Goal: Transaction & Acquisition: Purchase product/service

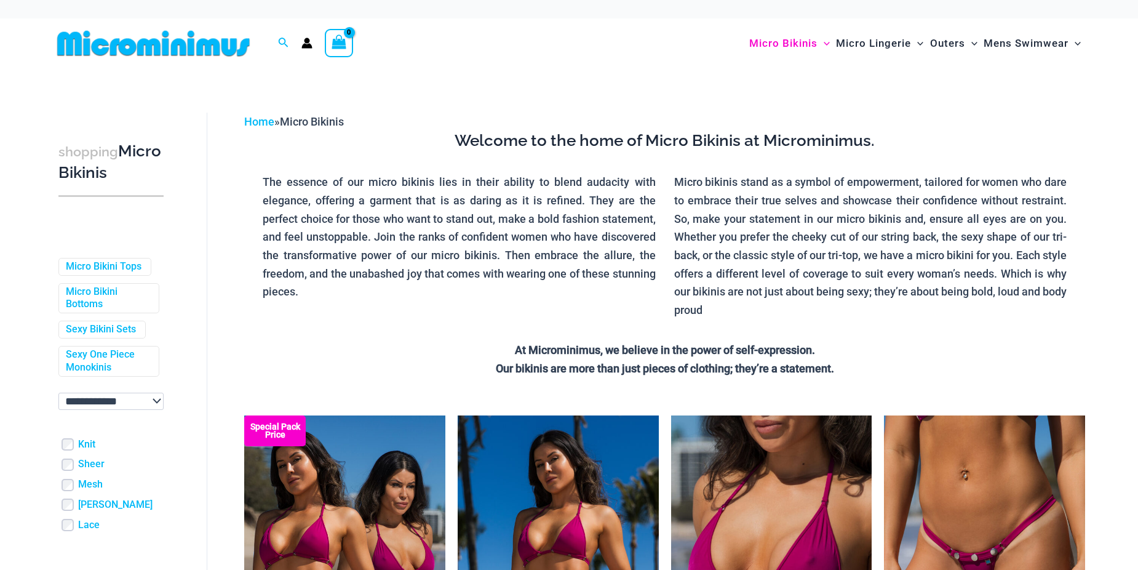
scroll to position [79, 0]
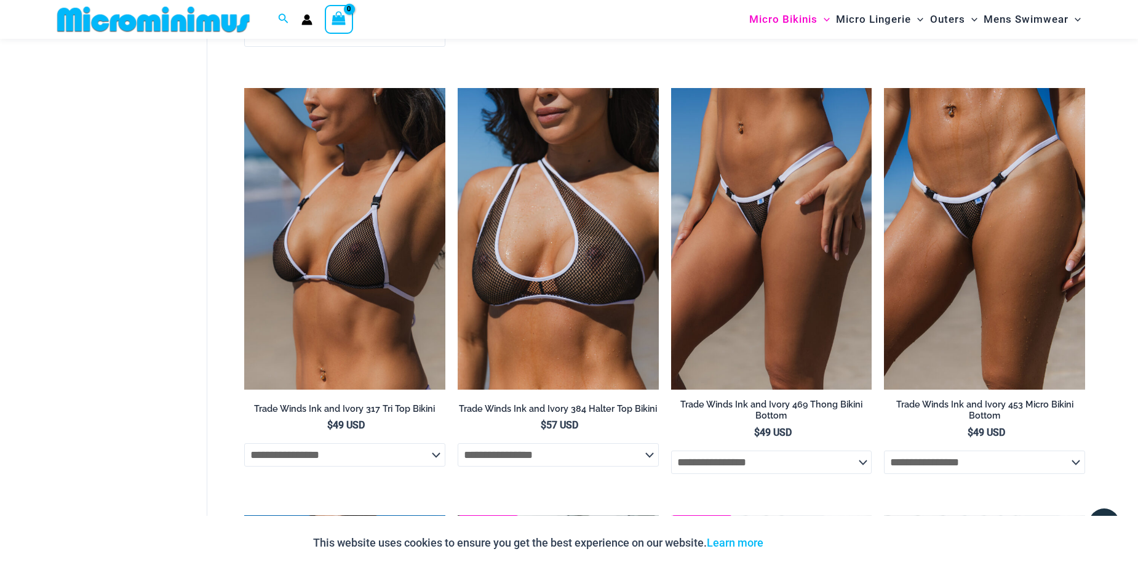
scroll to position [1158, 0]
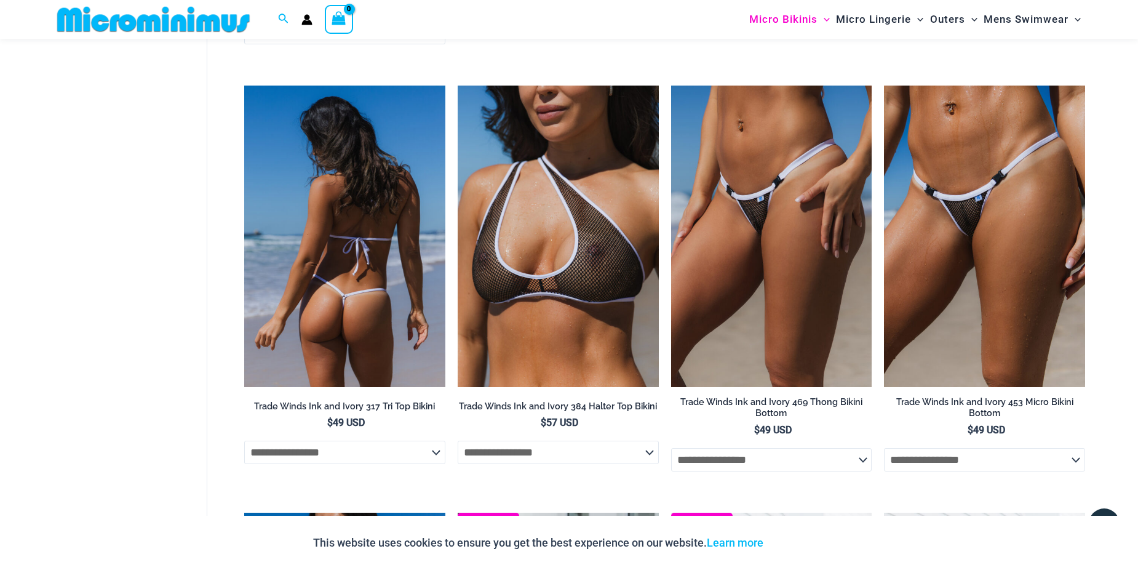
click at [355, 300] on img at bounding box center [344, 236] width 201 height 301
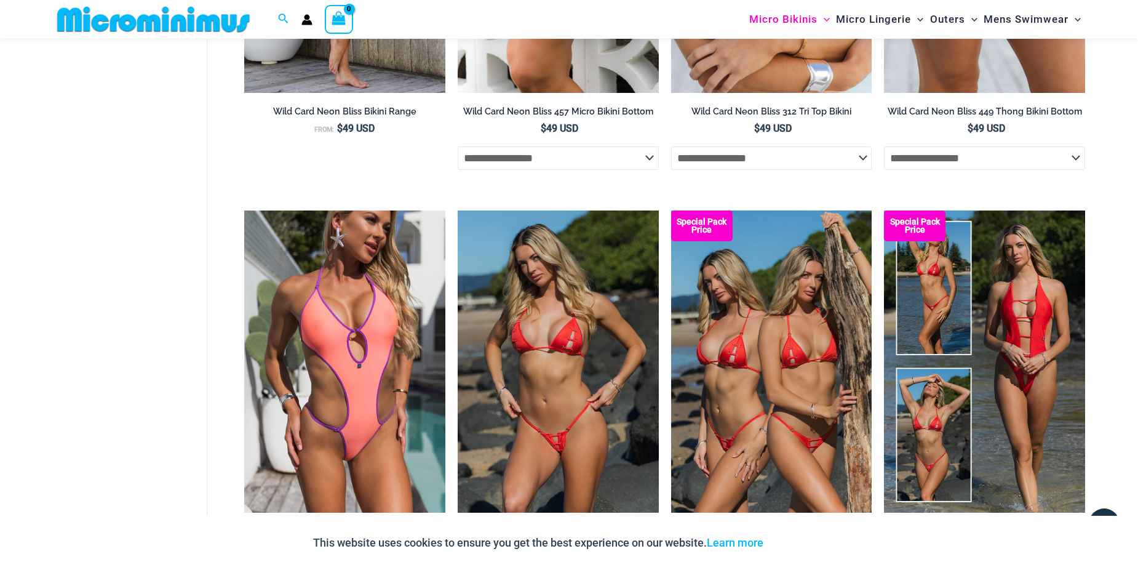
scroll to position [3311, 0]
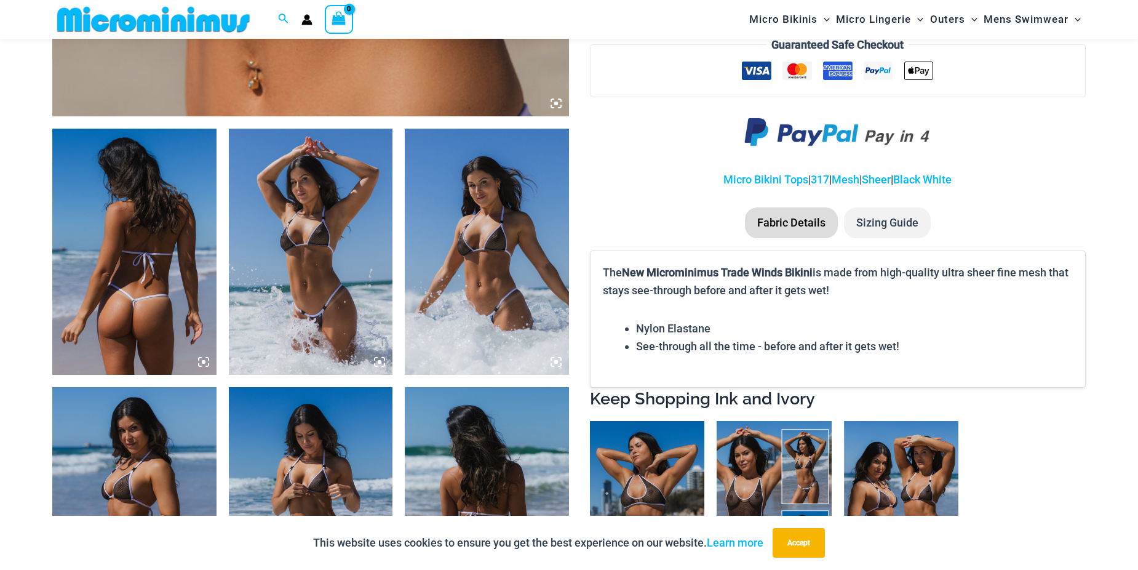
scroll to position [789, 0]
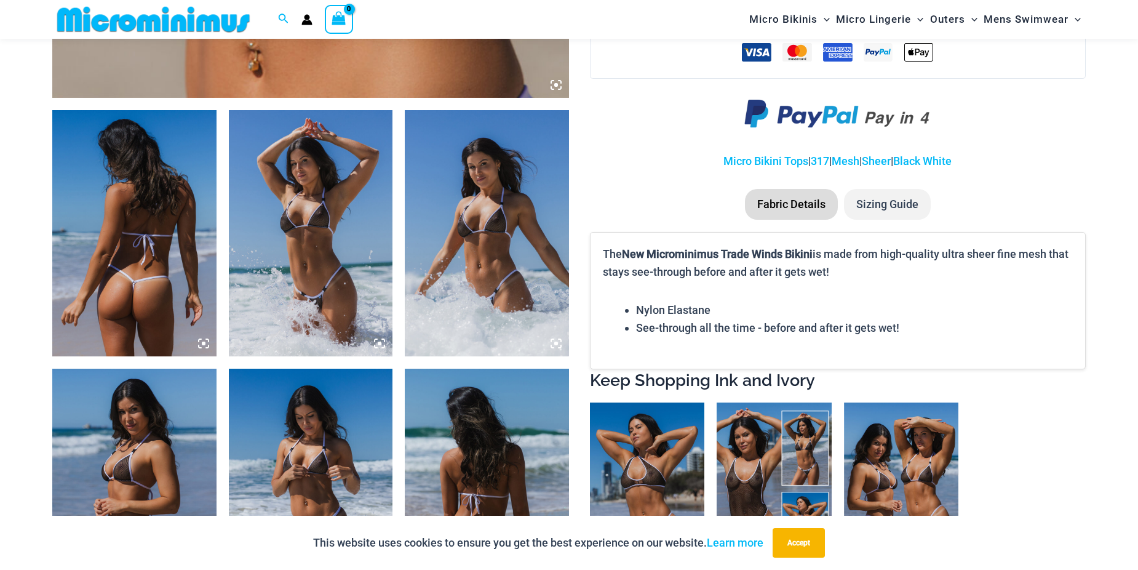
click at [273, 269] on img at bounding box center [311, 233] width 164 height 246
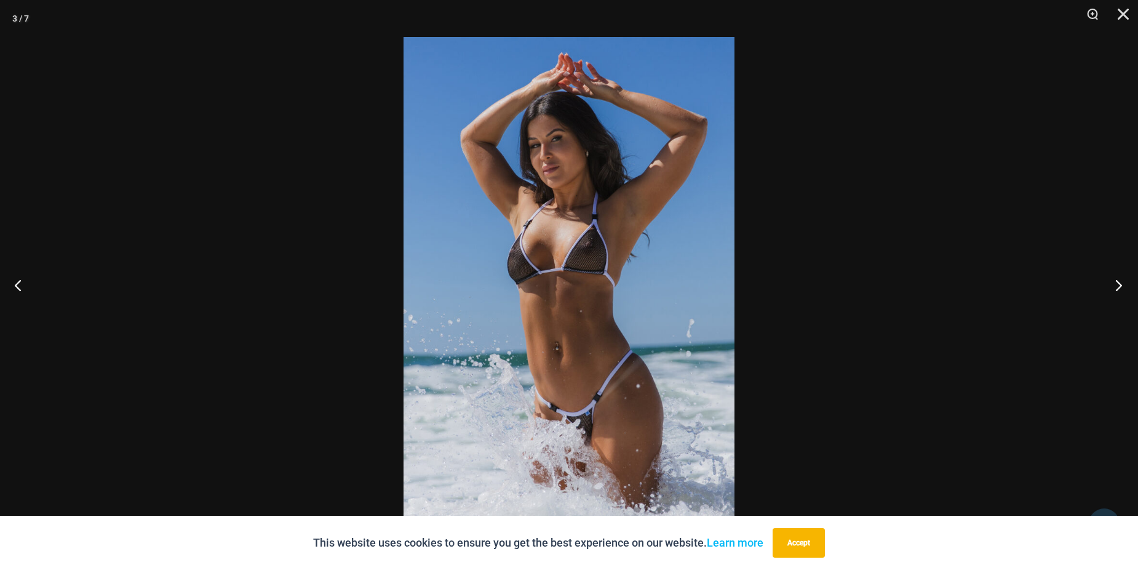
click at [1116, 288] on button "Next" at bounding box center [1115, 285] width 46 height 62
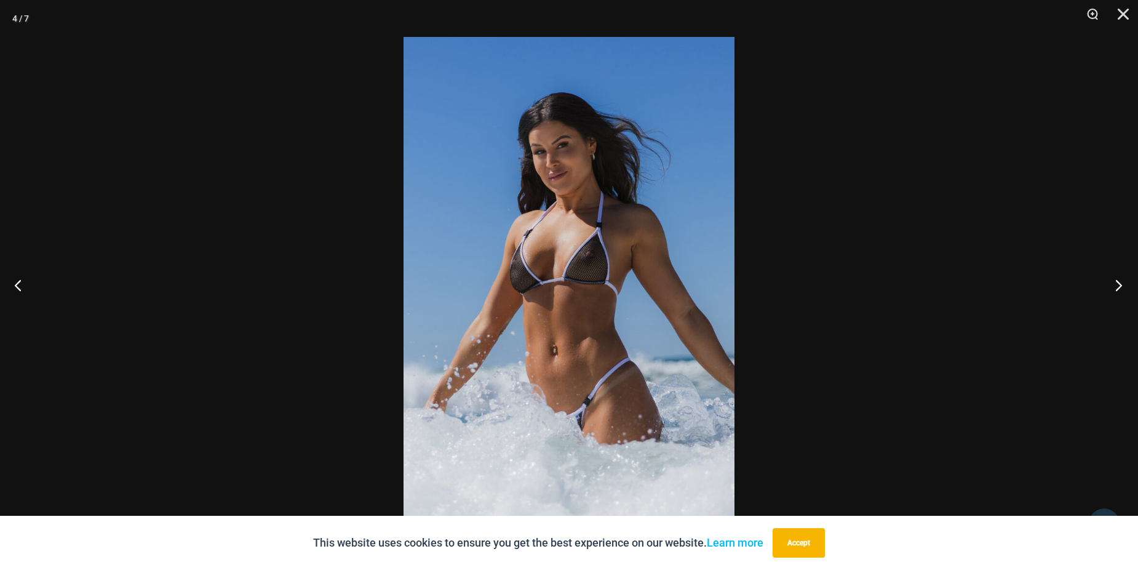
click at [1116, 288] on button "Next" at bounding box center [1115, 285] width 46 height 62
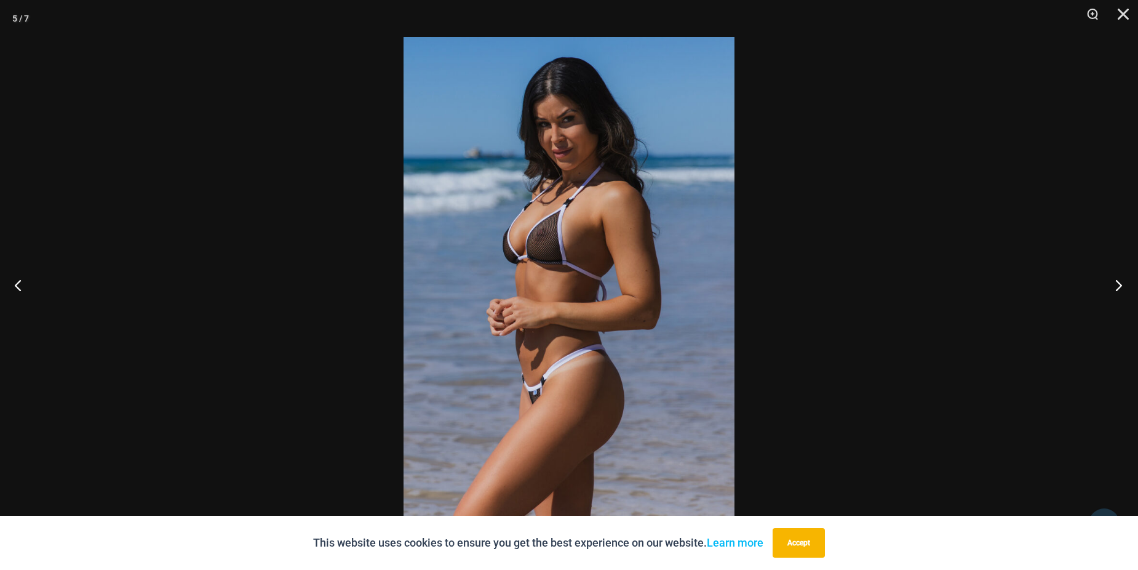
click at [1116, 288] on button "Next" at bounding box center [1115, 285] width 46 height 62
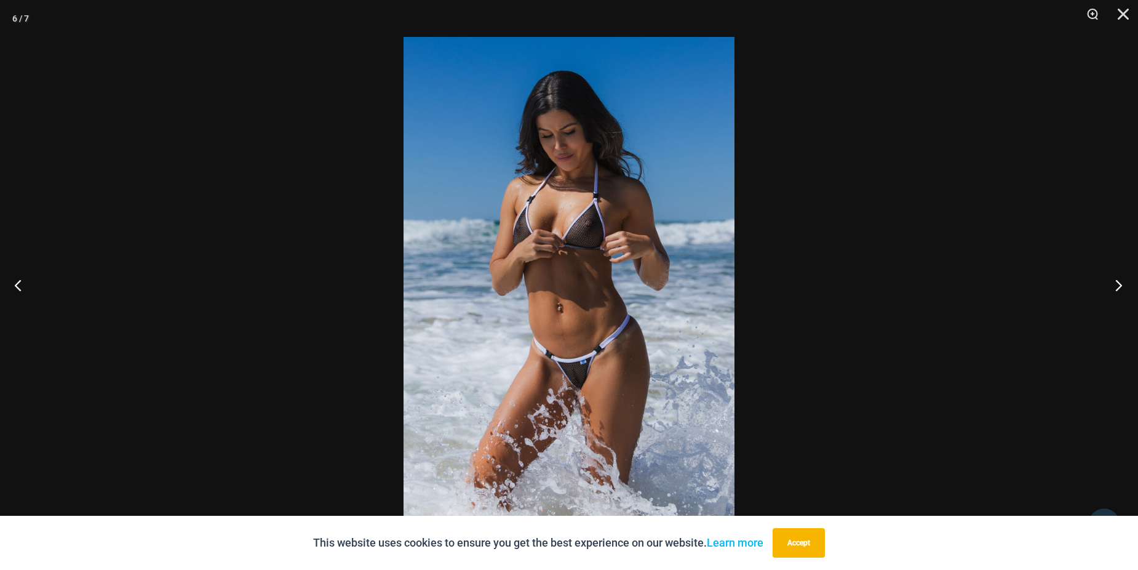
click at [1116, 288] on button "Next" at bounding box center [1115, 285] width 46 height 62
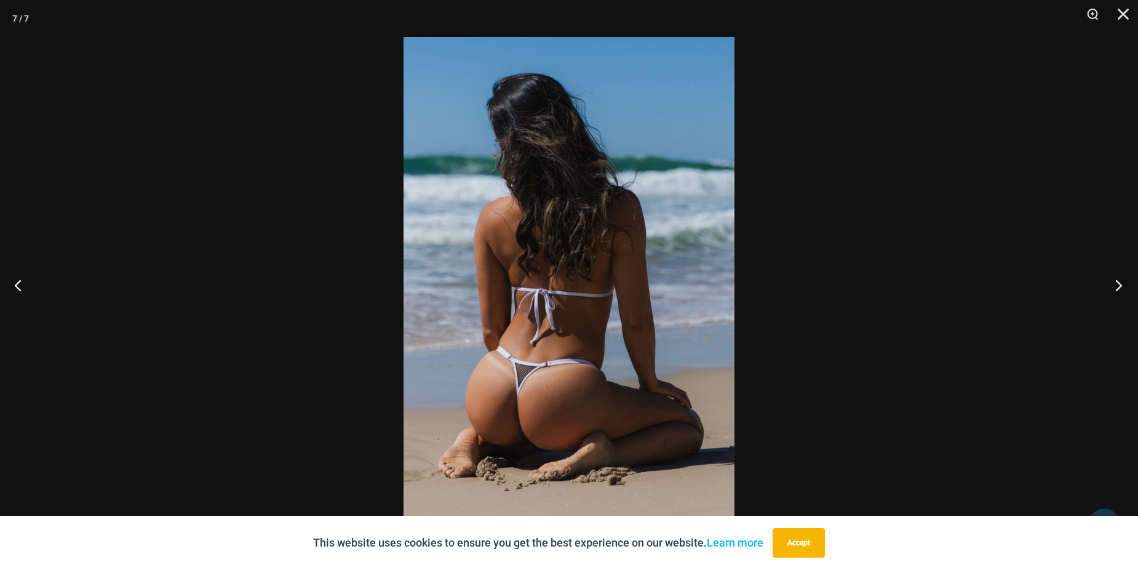
click at [1116, 288] on button "Next" at bounding box center [1115, 285] width 46 height 62
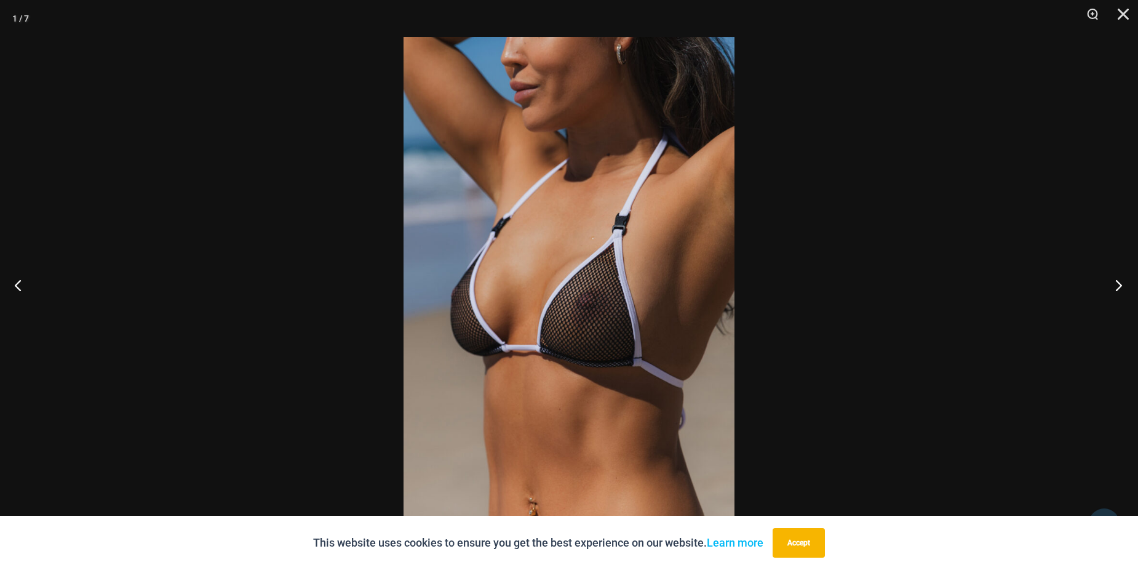
click at [1116, 288] on button "Next" at bounding box center [1115, 285] width 46 height 62
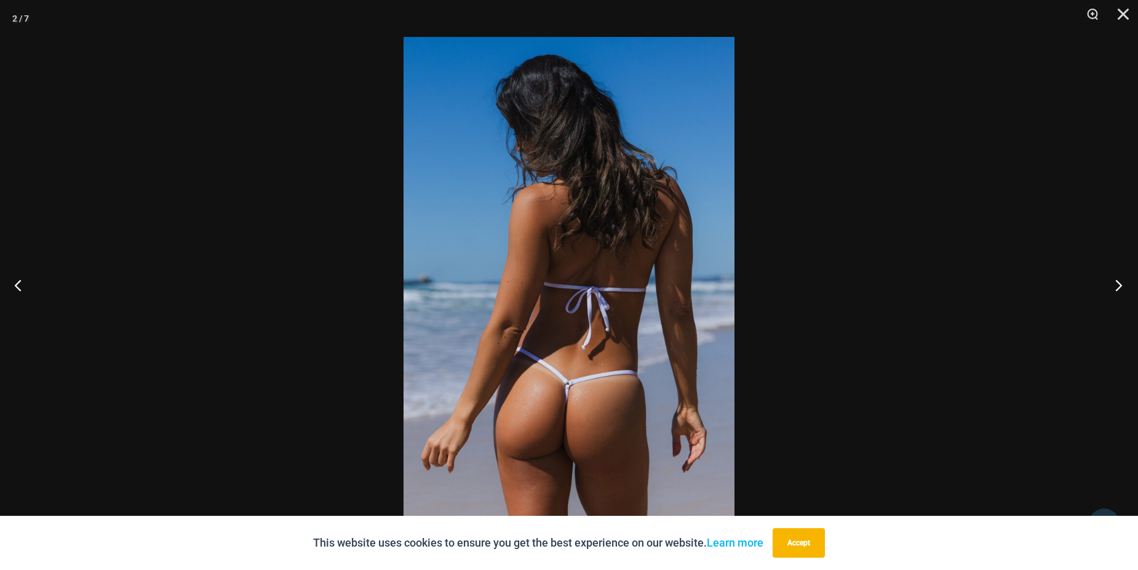
click at [1116, 288] on button "Next" at bounding box center [1115, 285] width 46 height 62
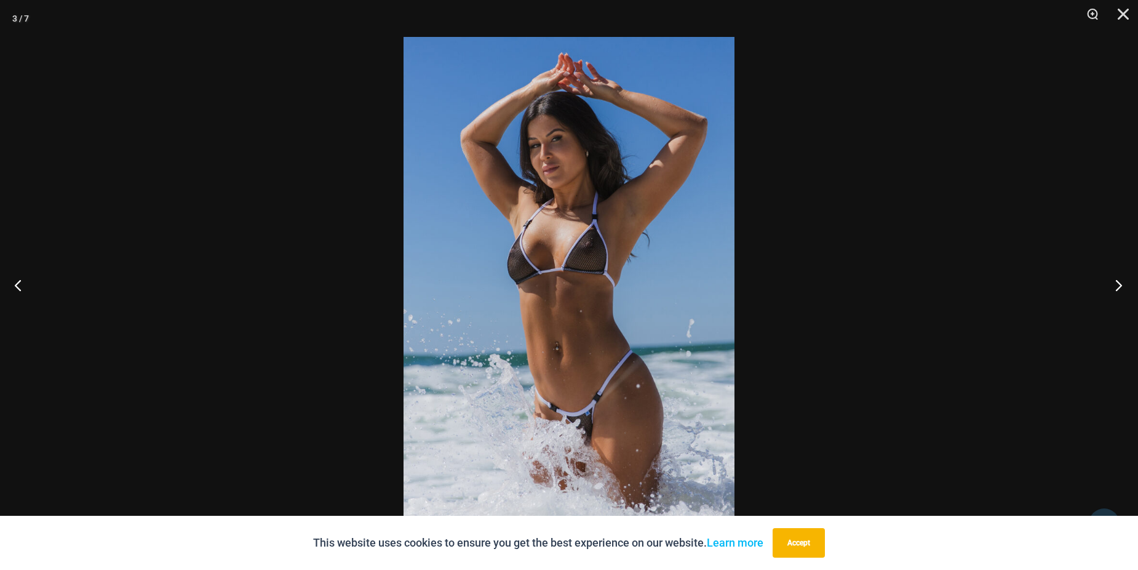
click at [1116, 288] on button "Next" at bounding box center [1115, 285] width 46 height 62
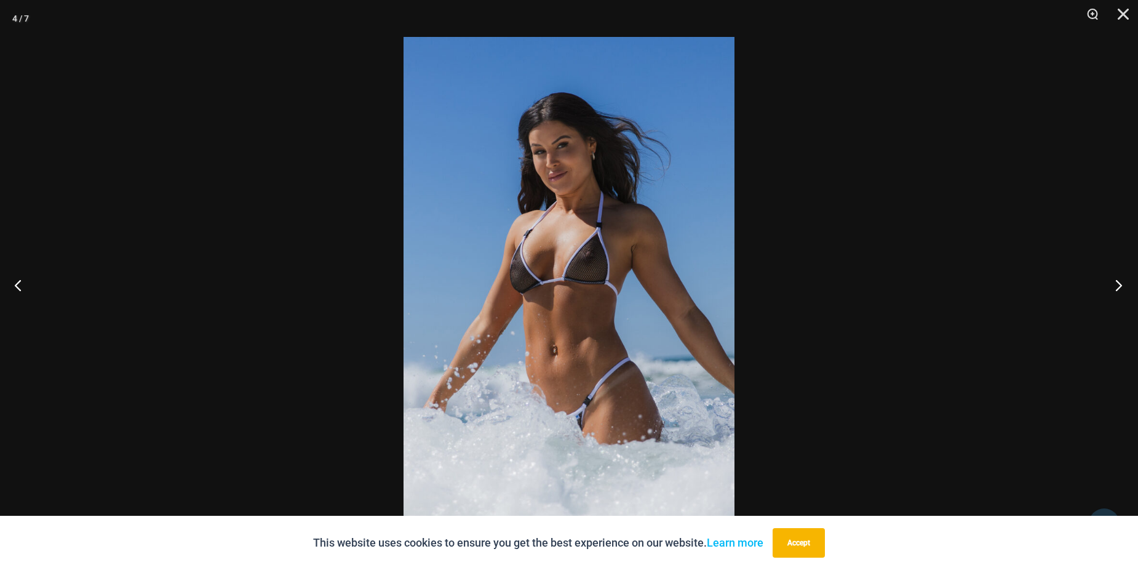
click at [1116, 288] on button "Next" at bounding box center [1115, 285] width 46 height 62
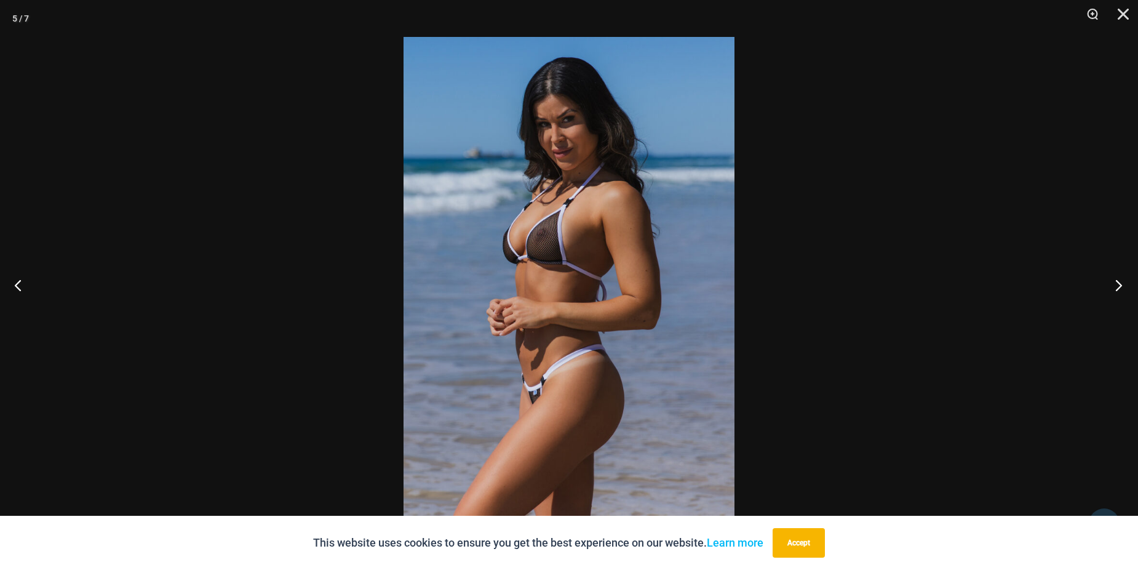
click at [1116, 288] on button "Next" at bounding box center [1115, 285] width 46 height 62
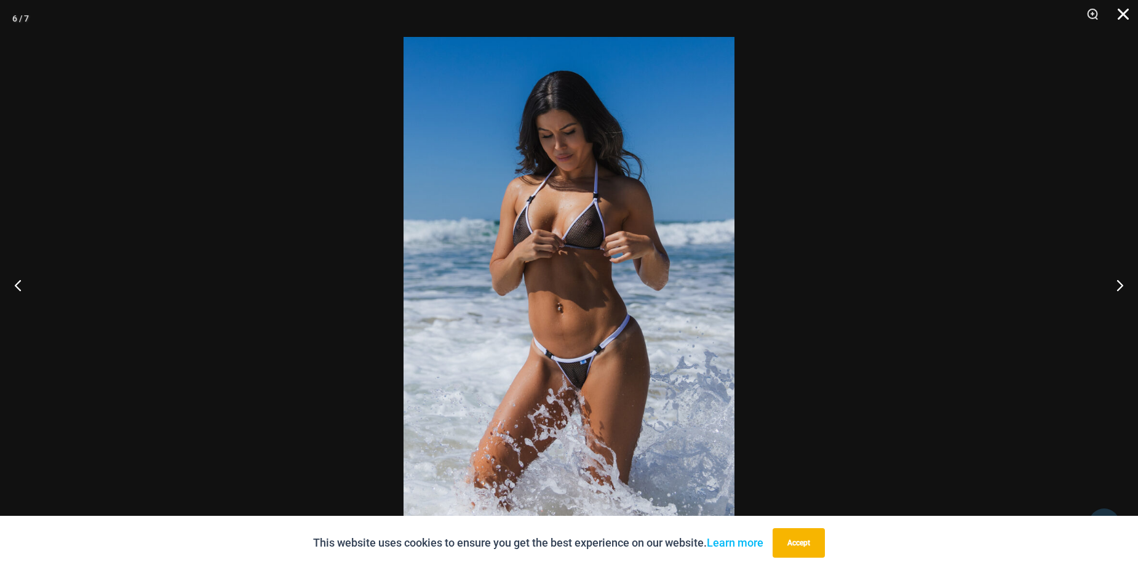
click at [1118, 15] on button "Close" at bounding box center [1119, 18] width 31 height 37
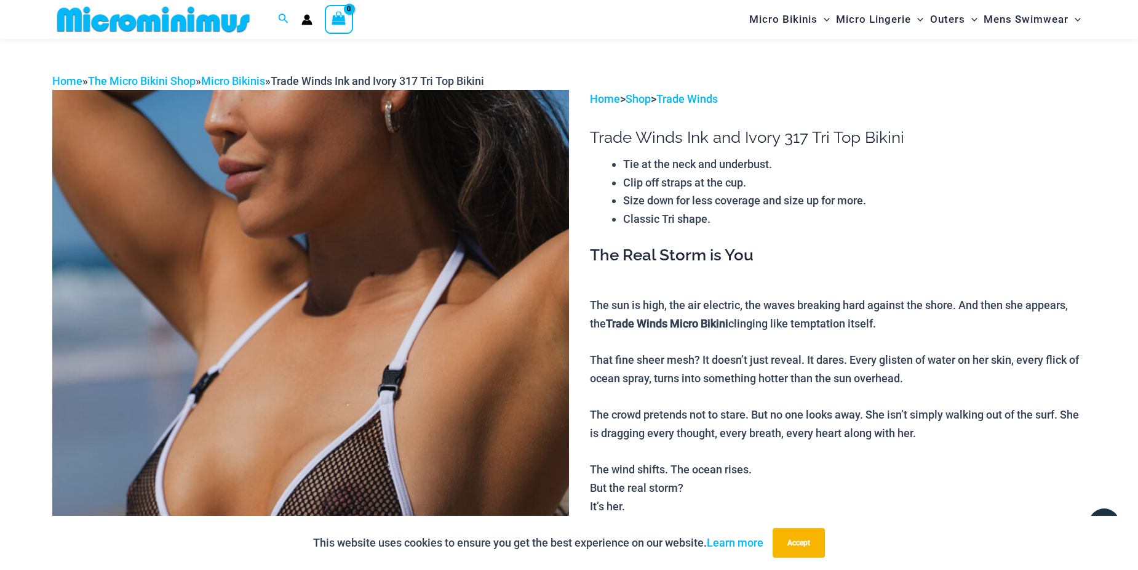
scroll to position [0, 0]
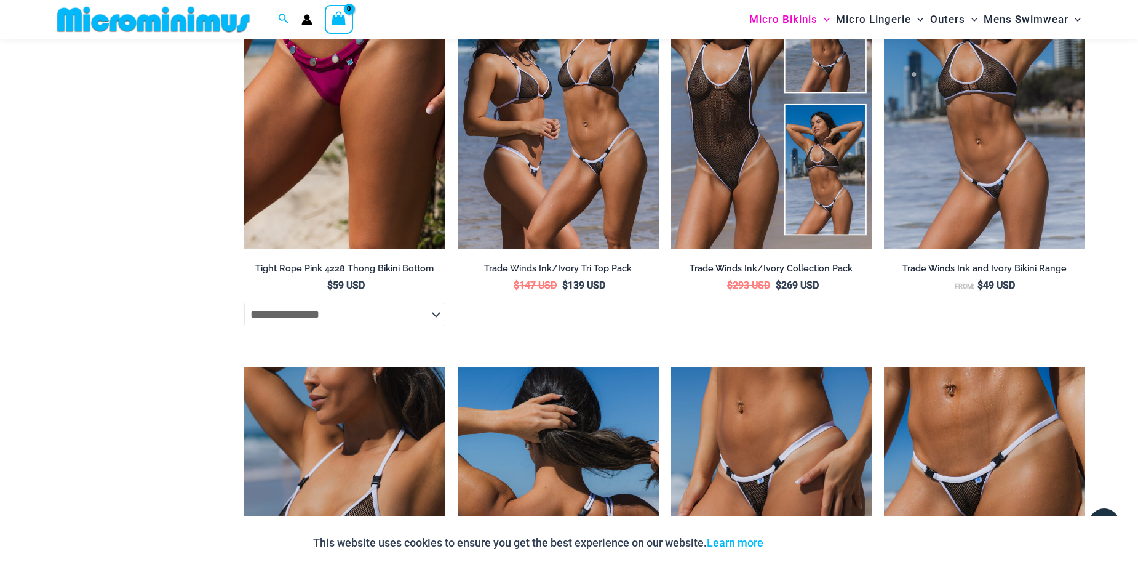
scroll to position [973, 0]
